Goal: Task Accomplishment & Management: Use online tool/utility

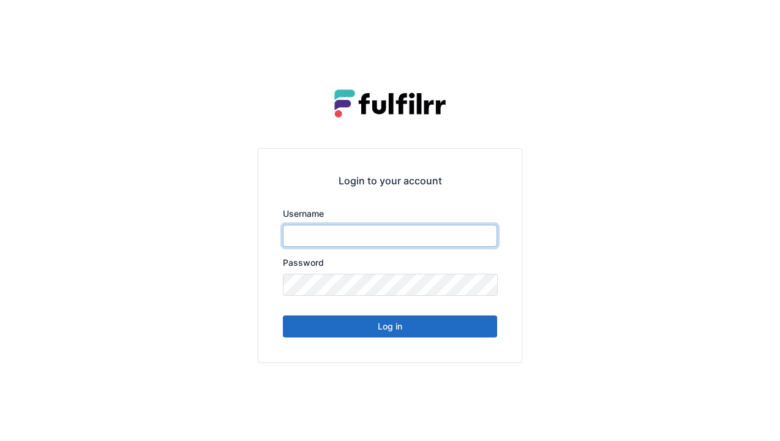
type input "******"
click at [386, 325] on button "Log in" at bounding box center [390, 326] width 214 height 22
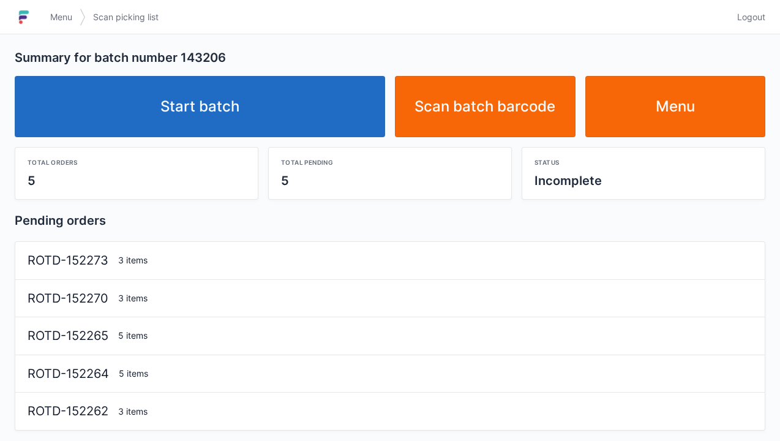
click at [188, 114] on link "Start batch" at bounding box center [200, 106] width 370 height 61
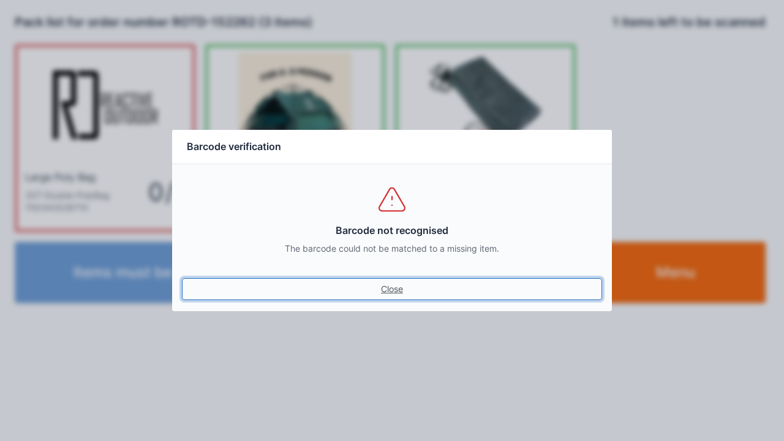
click at [395, 283] on link "Close" at bounding box center [392, 289] width 420 height 22
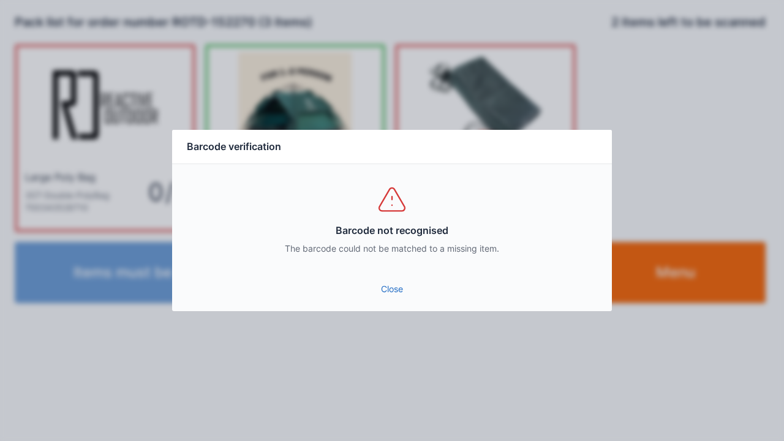
click at [392, 280] on link "Close" at bounding box center [392, 289] width 420 height 22
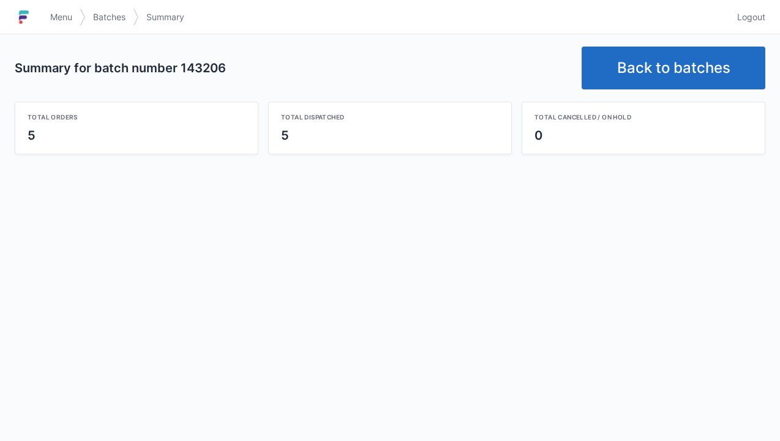
click at [295, 36] on div "Summary for batch number 143206 Back to batches Total orders 5 Total dispatched…" at bounding box center [390, 100] width 780 height 132
